Goal: Task Accomplishment & Management: Complete application form

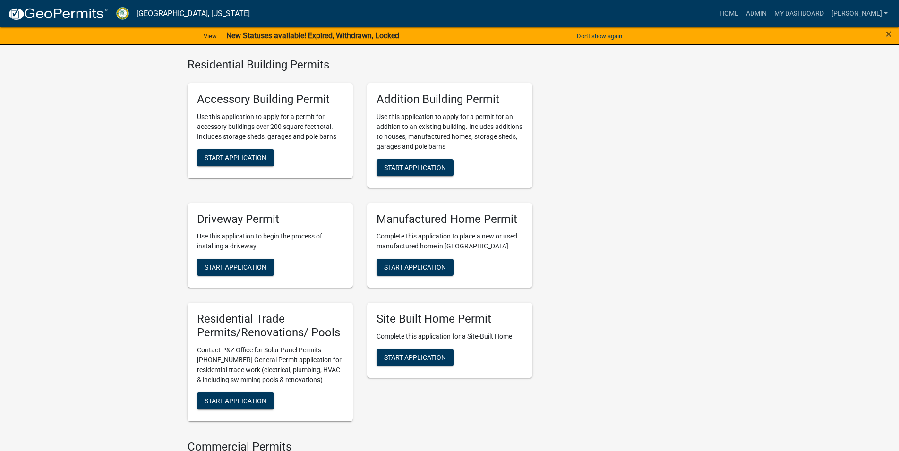
scroll to position [438, 0]
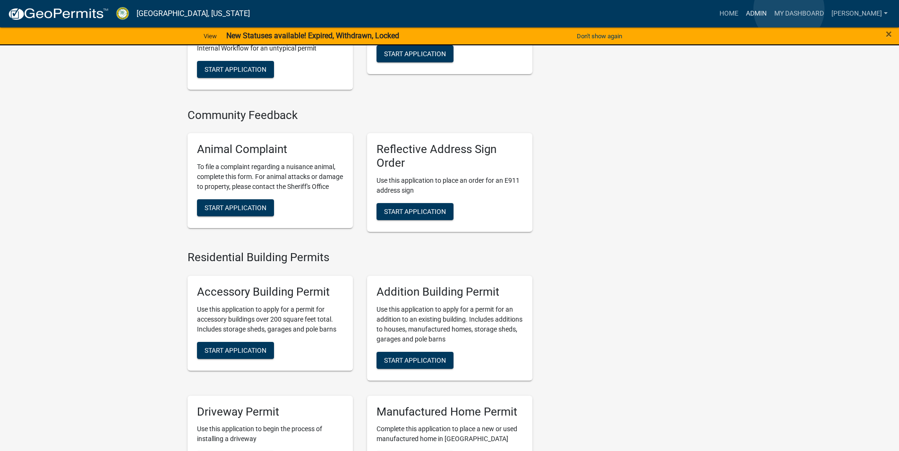
click at [770, 9] on link "Admin" at bounding box center [756, 14] width 28 height 18
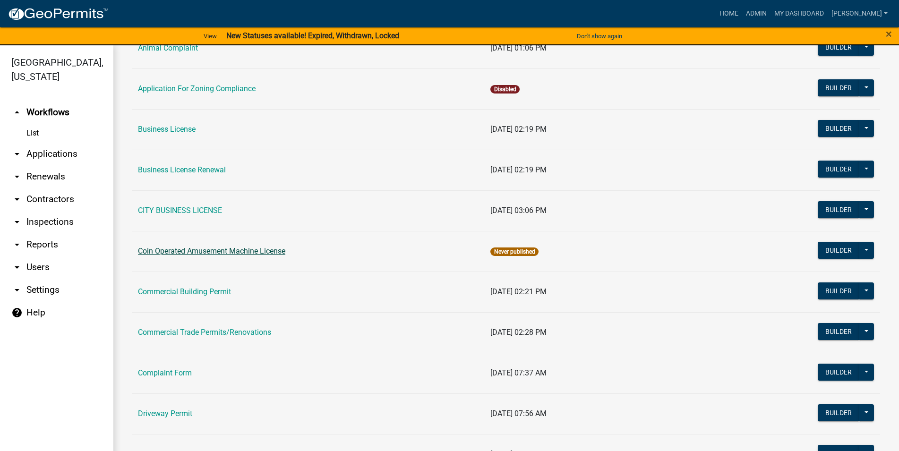
scroll to position [269, 0]
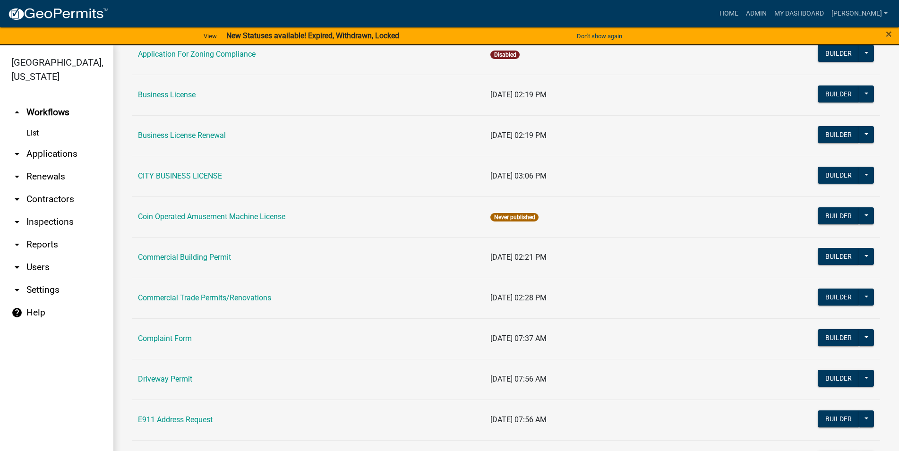
click at [60, 155] on link "arrow_drop_down Applications" at bounding box center [56, 154] width 113 height 23
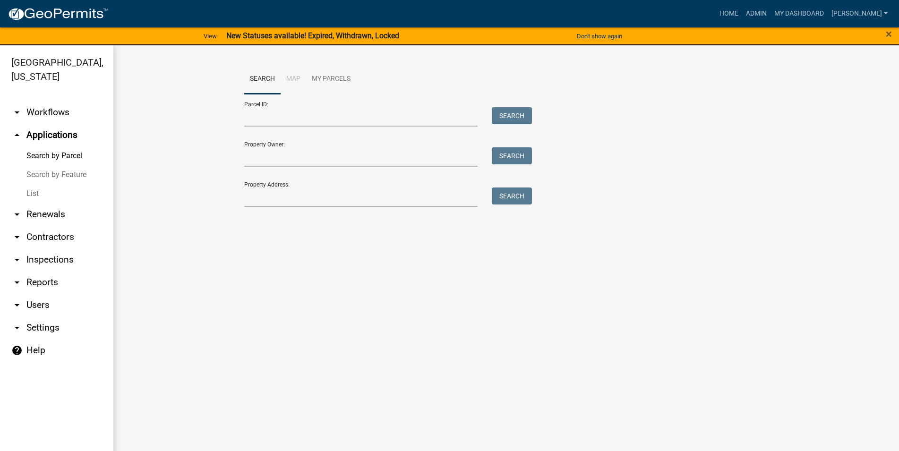
click at [51, 220] on link "arrow_drop_down Renewals" at bounding box center [56, 214] width 113 height 23
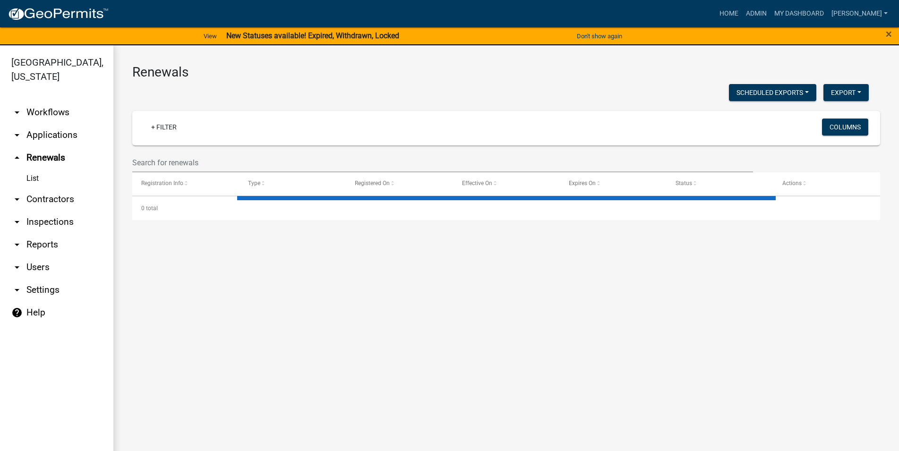
click at [60, 140] on link "arrow_drop_down Applications" at bounding box center [56, 135] width 113 height 23
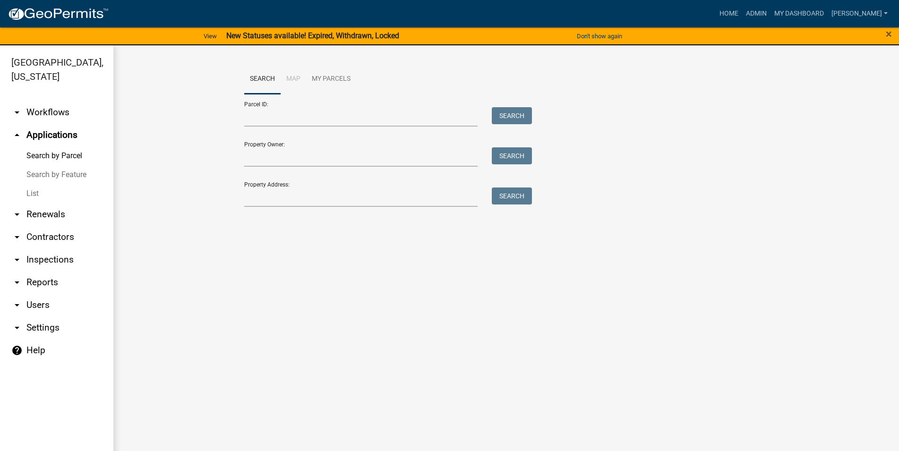
click at [248, 80] on link "Search" at bounding box center [262, 79] width 36 height 30
click at [58, 191] on link "List" at bounding box center [56, 193] width 113 height 19
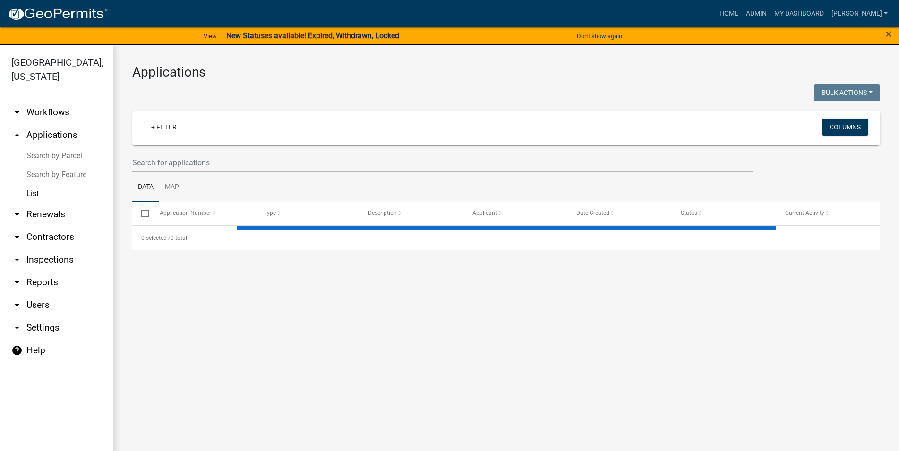
select select "3: 100"
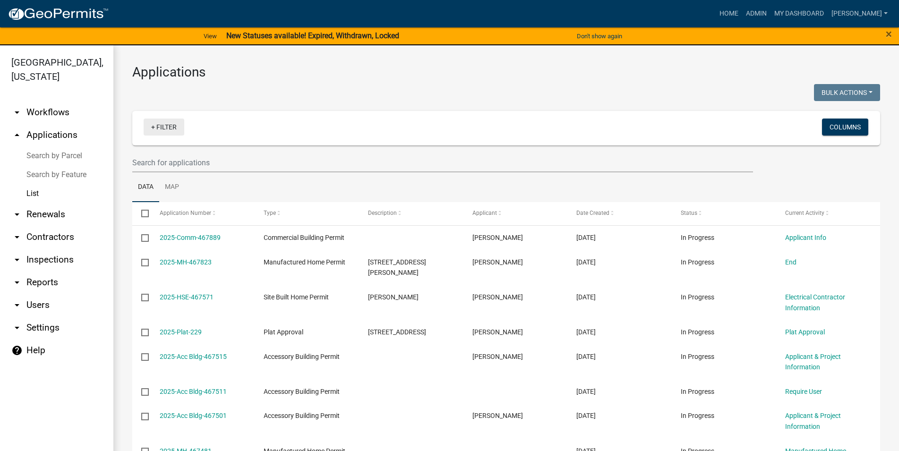
click at [168, 135] on link "+ Filter" at bounding box center [164, 127] width 41 height 17
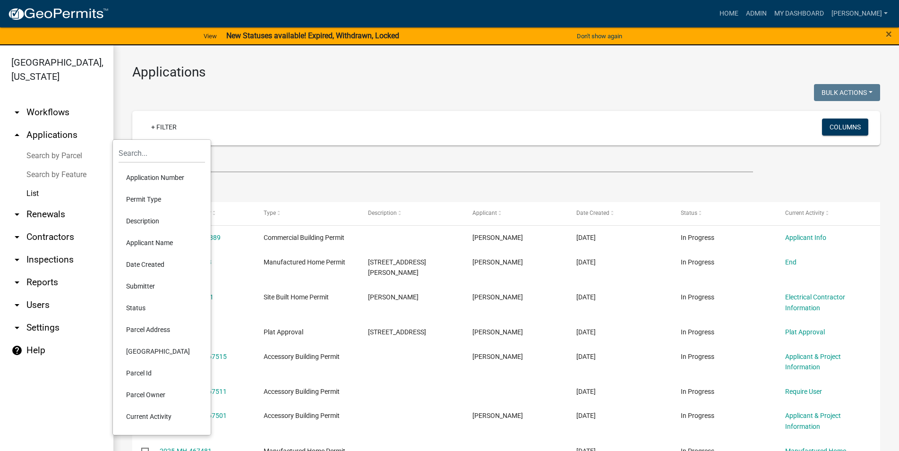
click at [141, 308] on li "Status" at bounding box center [162, 308] width 86 height 22
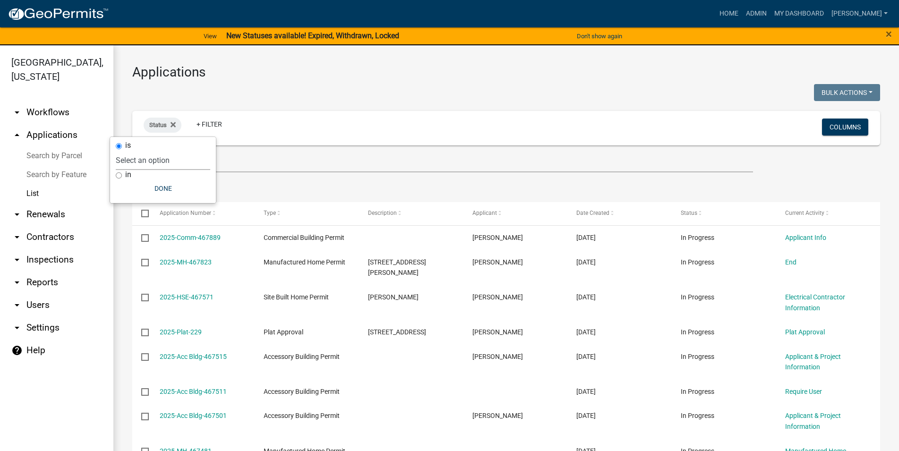
click at [116, 151] on select "Select an option Not Started In Progress Completed Expired Locked Withdrawn Voi…" at bounding box center [163, 160] width 94 height 19
select select "1"
click option "In Progress" at bounding box center [0, 0] width 0 height 0
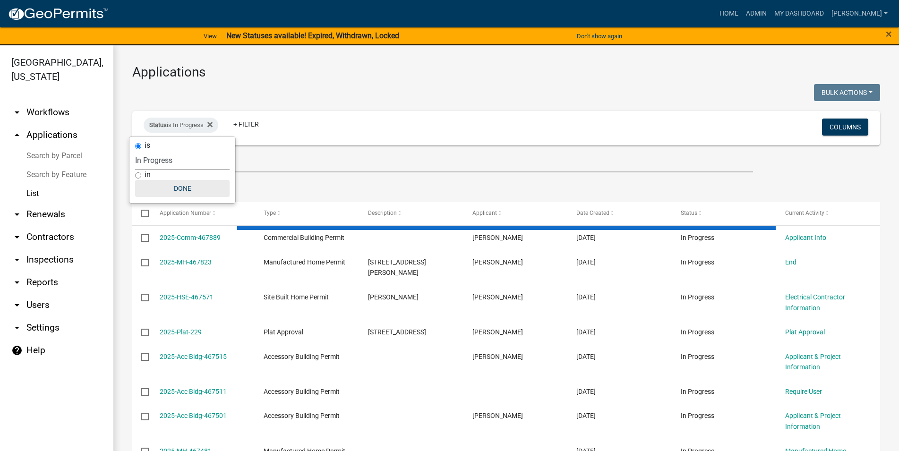
click at [204, 193] on button "Done" at bounding box center [182, 188] width 94 height 17
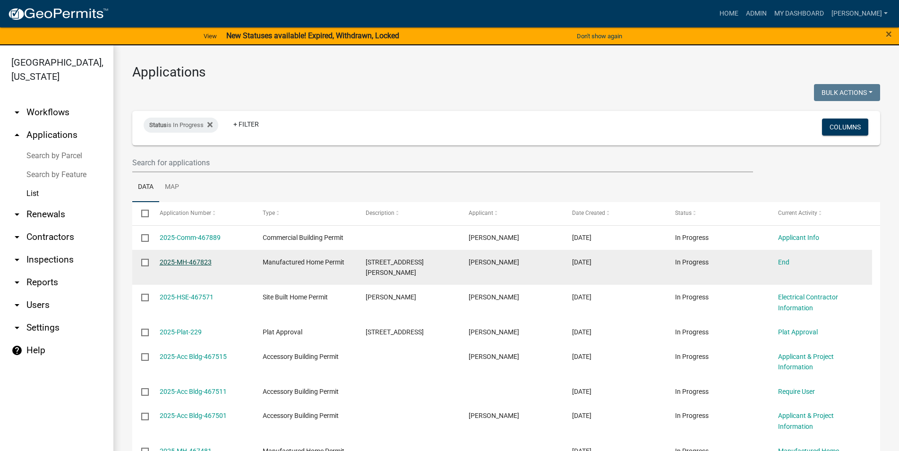
click at [168, 263] on link "2025-MH-467823" at bounding box center [186, 262] width 52 height 8
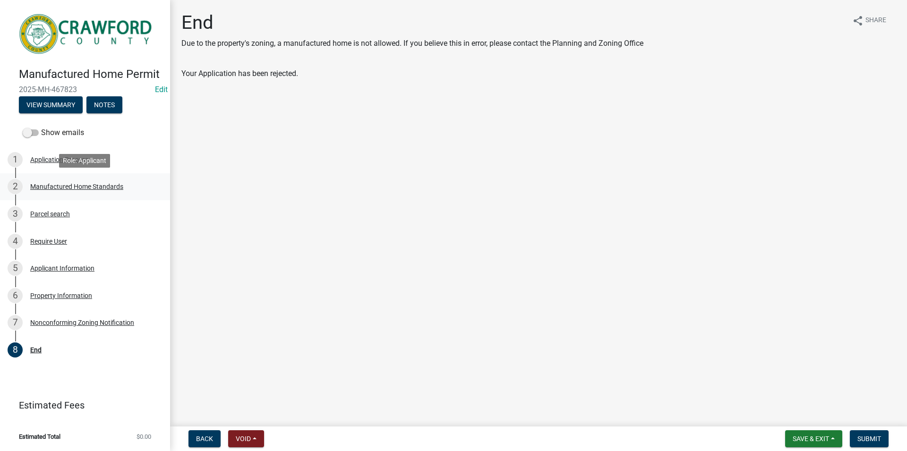
click at [104, 183] on div "Manufactured Home Standards" at bounding box center [76, 186] width 93 height 7
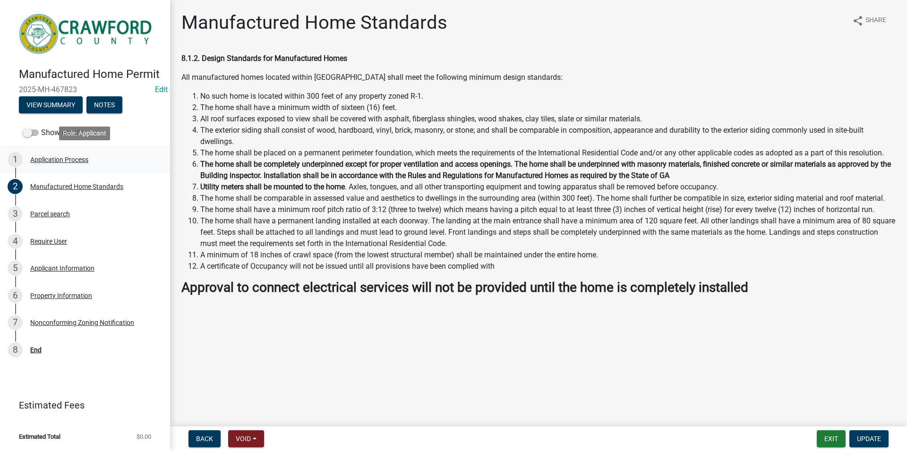
click at [91, 169] on link "1 Application Process" at bounding box center [85, 159] width 170 height 27
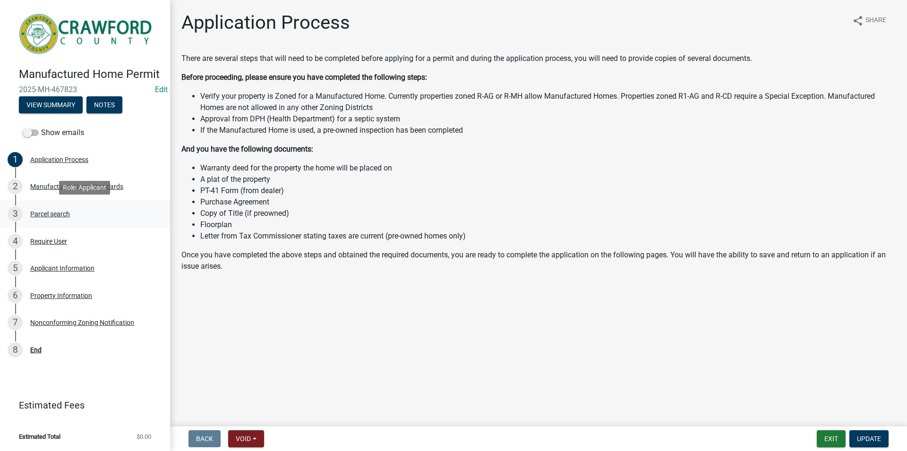
click at [74, 222] on link "3 Parcel search" at bounding box center [85, 213] width 170 height 27
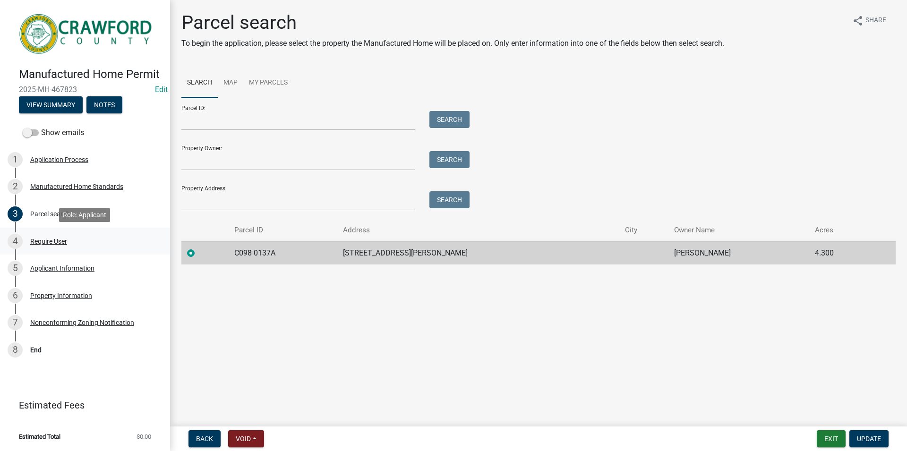
click at [67, 244] on div "Require User" at bounding box center [48, 241] width 37 height 7
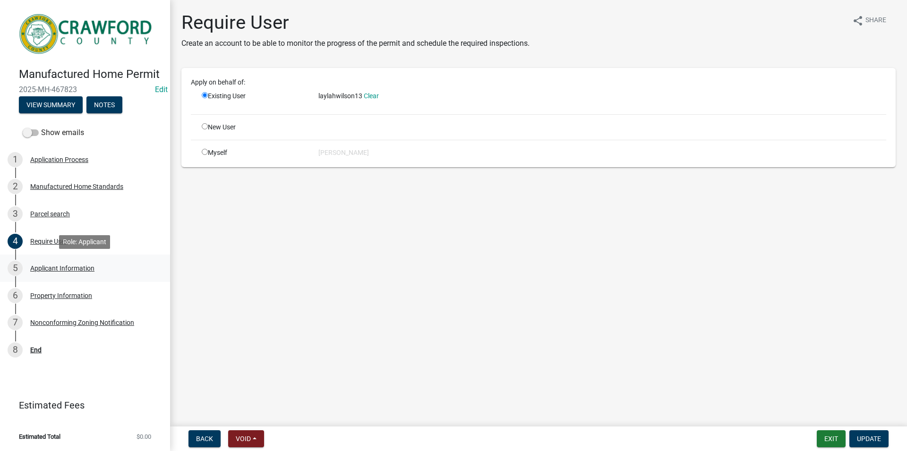
click at [68, 267] on div "Applicant Information" at bounding box center [62, 268] width 64 height 7
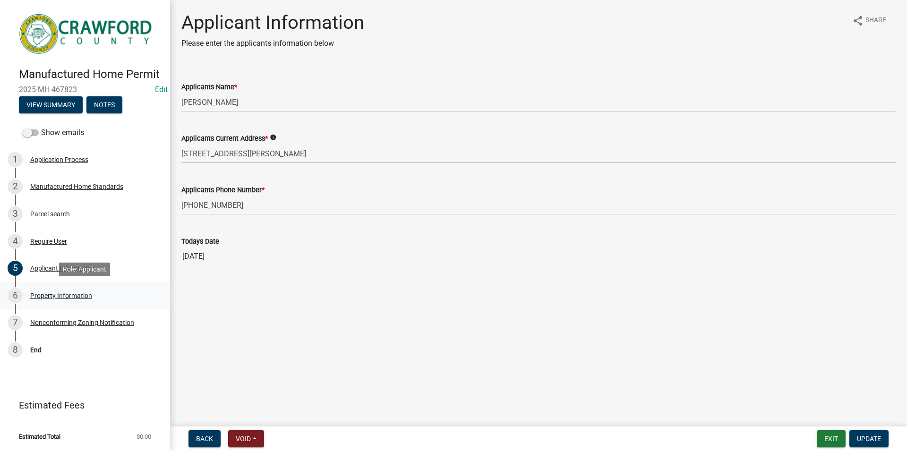
click at [72, 286] on link "6 Property Information" at bounding box center [85, 295] width 170 height 27
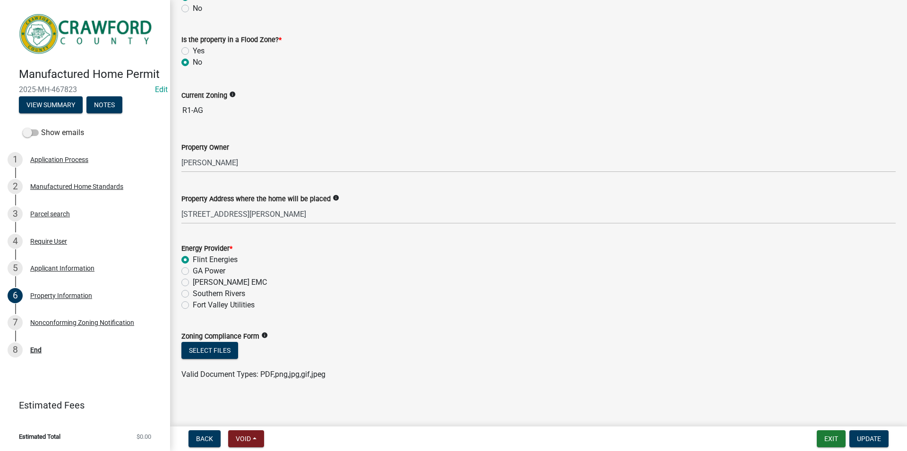
scroll to position [87, 0]
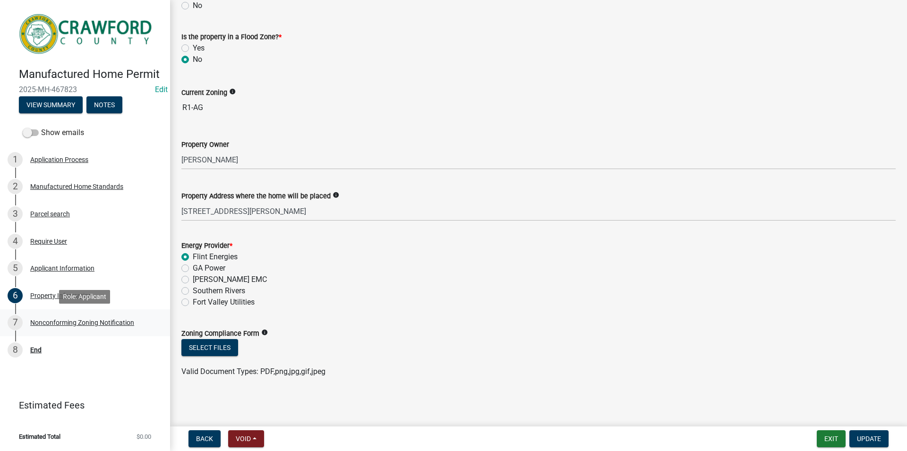
click at [43, 325] on div "Nonconforming Zoning Notification" at bounding box center [82, 322] width 104 height 7
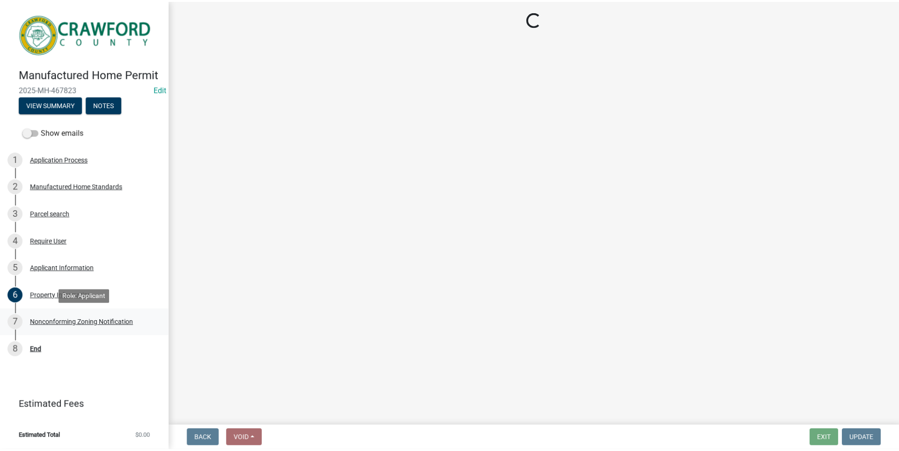
scroll to position [0, 0]
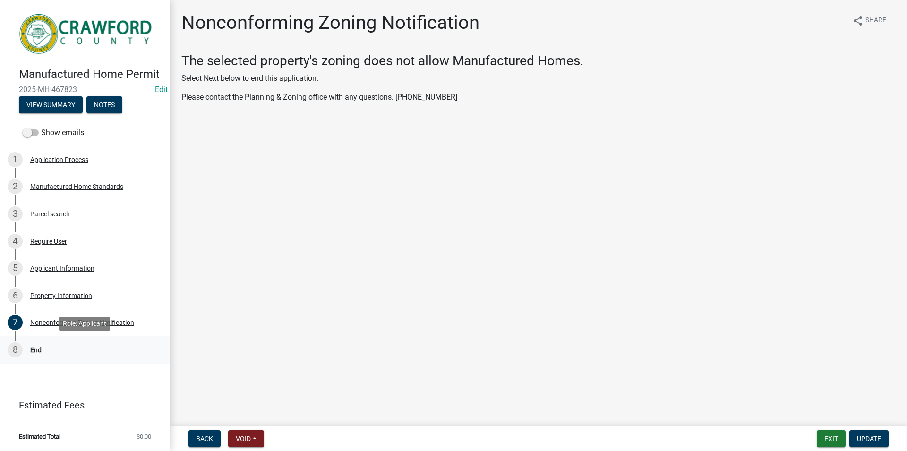
click at [32, 347] on div "End" at bounding box center [35, 350] width 11 height 7
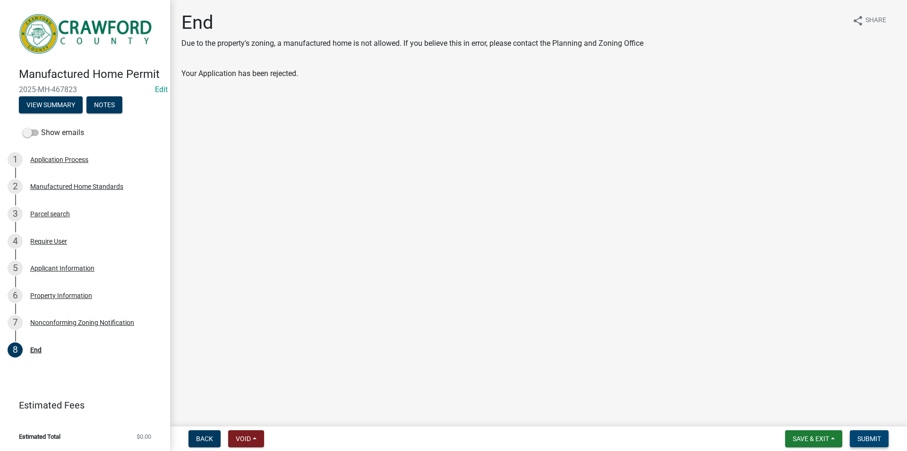
click at [866, 435] on button "Submit" at bounding box center [869, 438] width 39 height 17
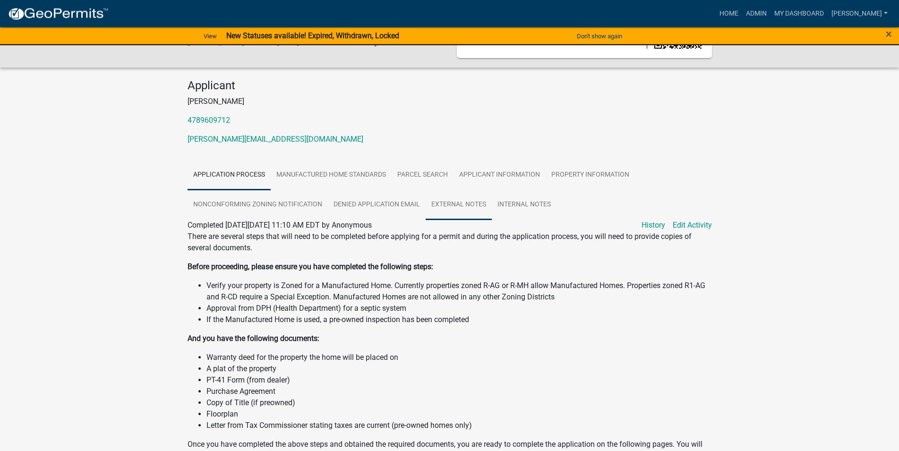
scroll to position [96, 0]
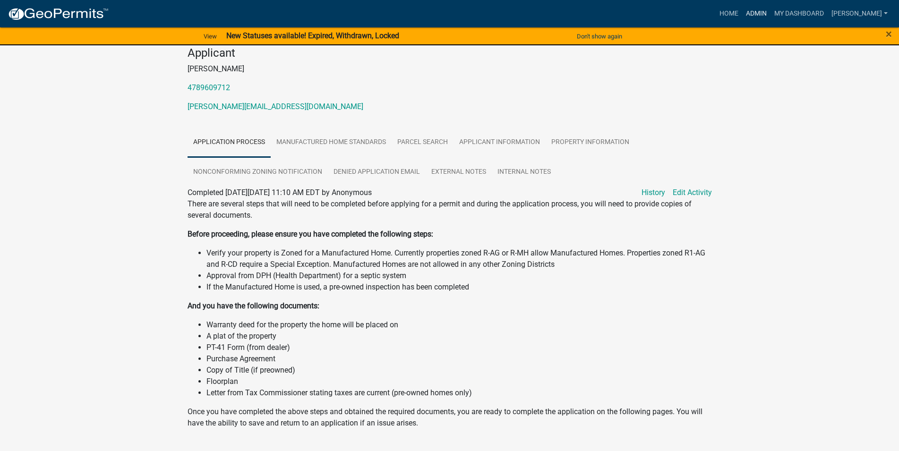
click at [770, 14] on link "Admin" at bounding box center [756, 14] width 28 height 18
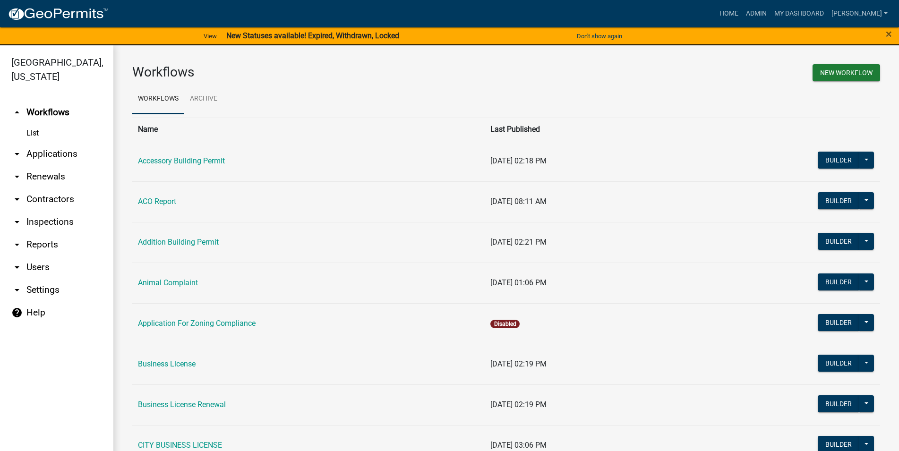
click at [17, 158] on icon "arrow_drop_down" at bounding box center [16, 153] width 11 height 11
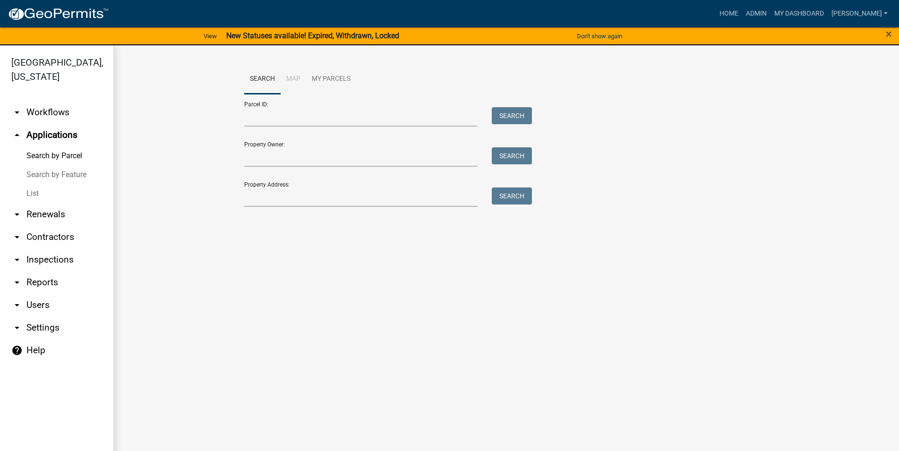
click at [41, 200] on link "List" at bounding box center [56, 193] width 113 height 19
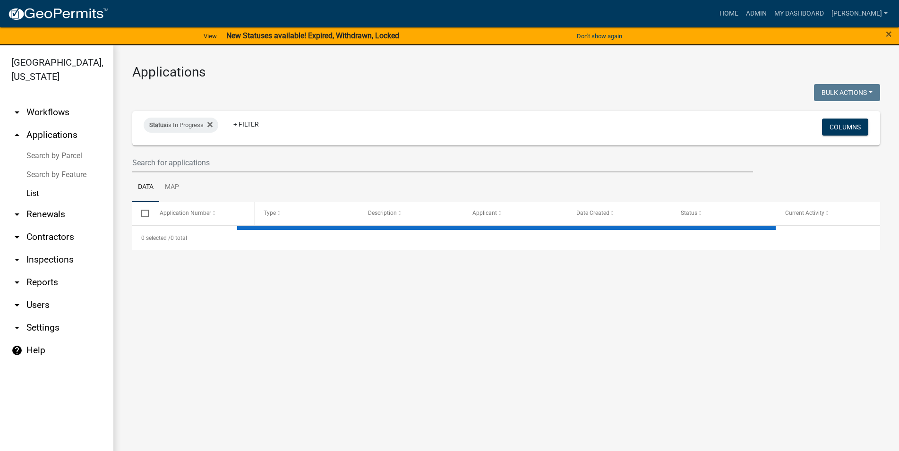
select select "3: 100"
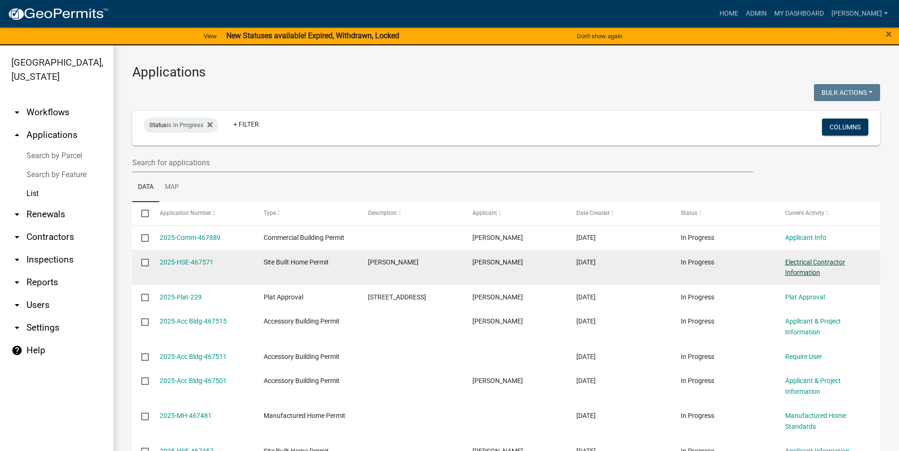
scroll to position [54, 0]
